Goal: Find contact information: Find contact information

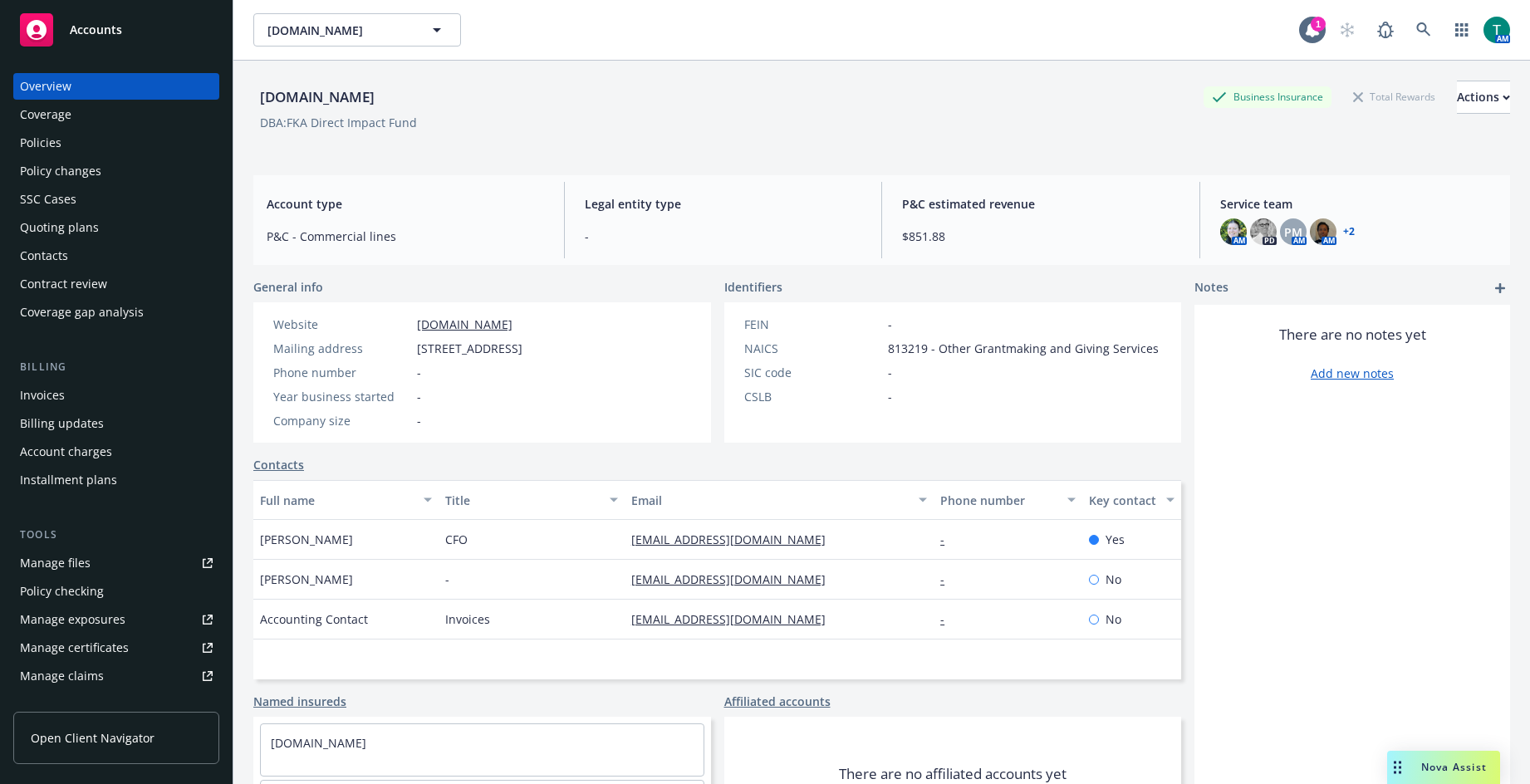
scroll to position [83, 0]
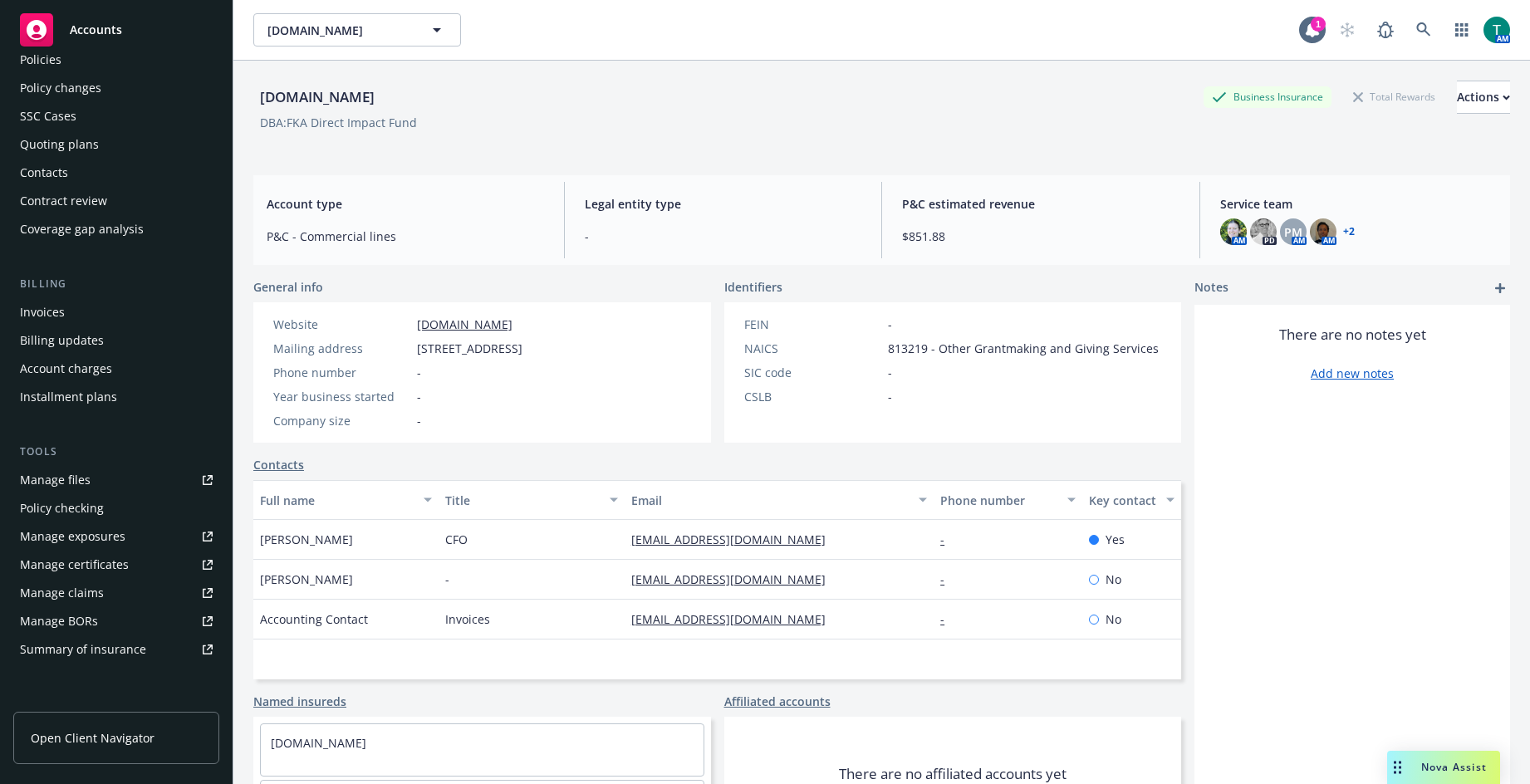
click at [79, 165] on div "Contacts" at bounding box center [117, 172] width 192 height 26
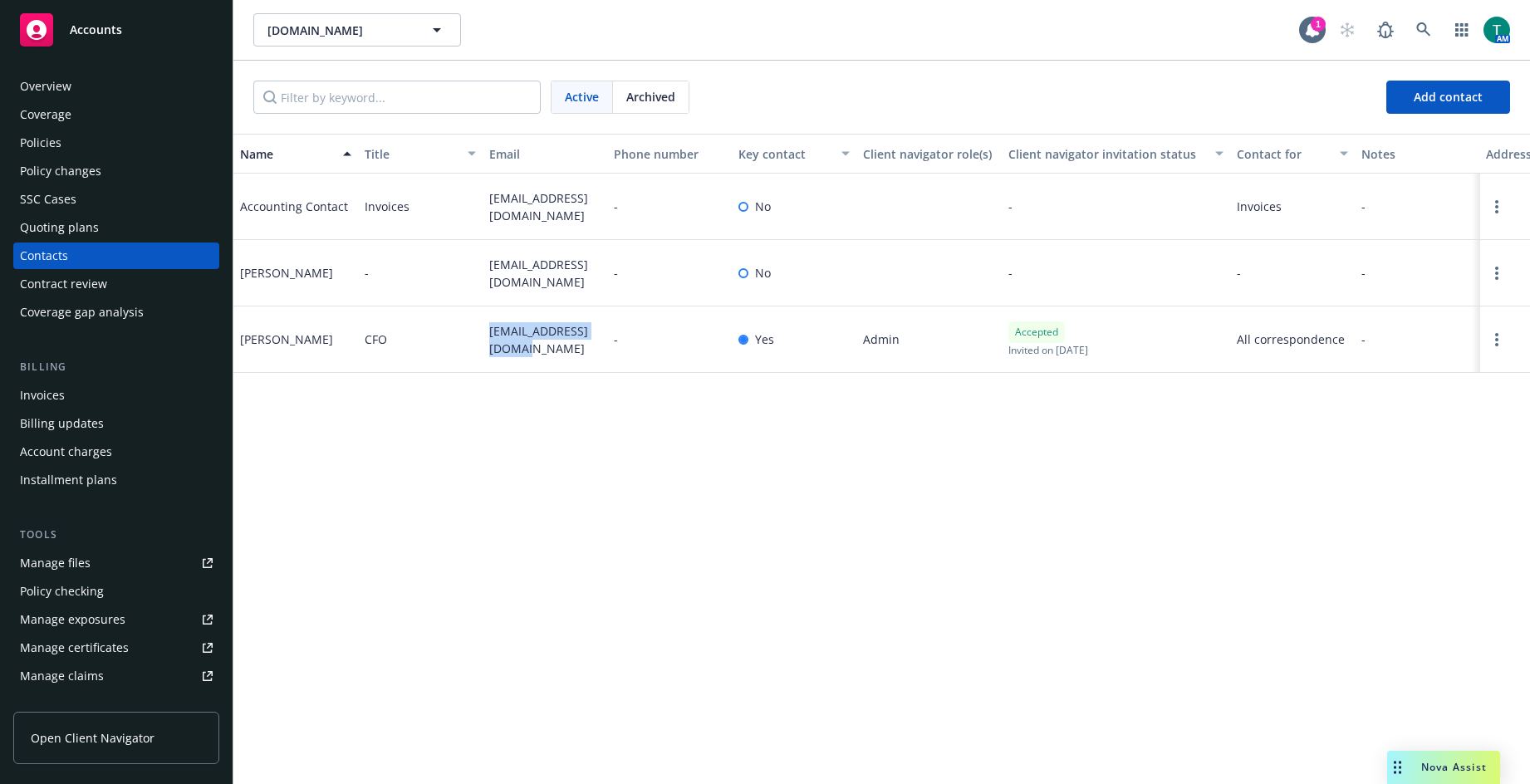
drag, startPoint x: 534, startPoint y: 351, endPoint x: 469, endPoint y: 329, distance: 68.6
click at [469, 329] on div "[PERSON_NAME] CFO [EMAIL_ADDRESS][DOMAIN_NAME] - Yes Admin Accepted Invited on …" at bounding box center [882, 339] width 1297 height 66
copy div "[EMAIL_ADDRESS][DOMAIN_NAME]"
